Goal: Task Accomplishment & Management: Use online tool/utility

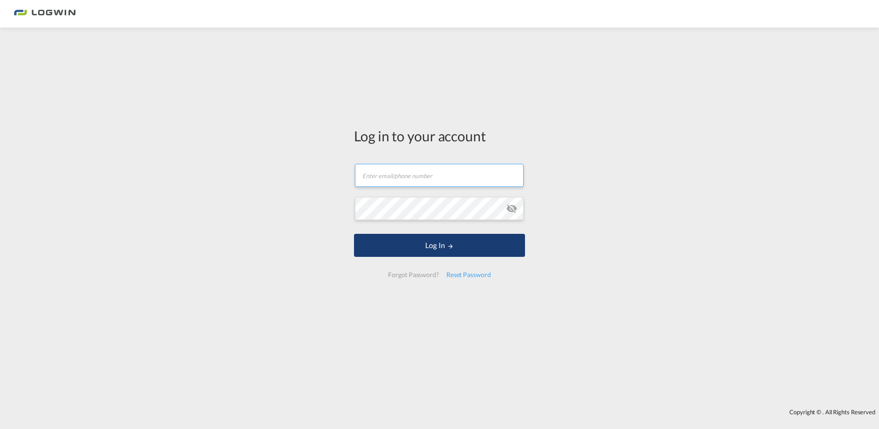
type input "[PERSON_NAME][EMAIL_ADDRESS][PERSON_NAME][DOMAIN_NAME]"
click at [444, 242] on button "Log In" at bounding box center [439, 245] width 171 height 23
